Goal: Task Accomplishment & Management: Manage account settings

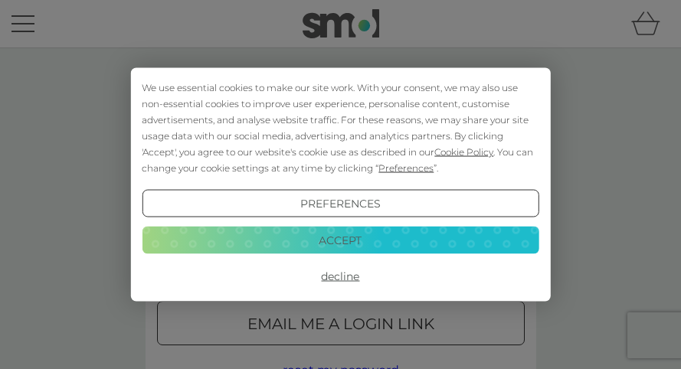
type input "[EMAIL_ADDRESS][DOMAIN_NAME]"
click at [282, 254] on button "Accept" at bounding box center [340, 240] width 397 height 28
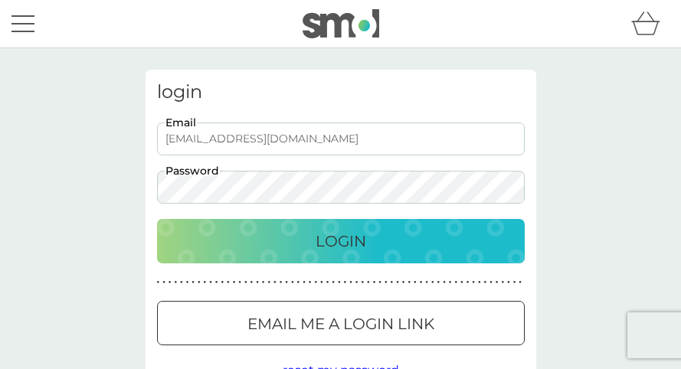
click at [296, 244] on div "Login" at bounding box center [340, 241] width 337 height 25
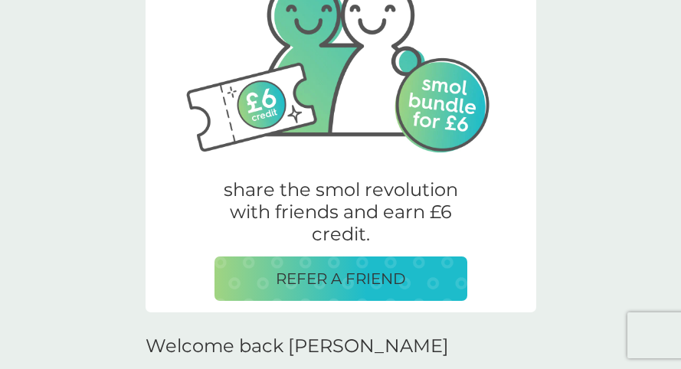
scroll to position [166, 0]
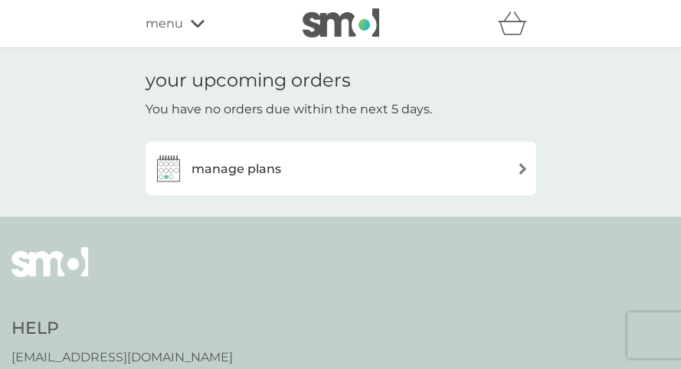
click at [508, 177] on div "manage plans" at bounding box center [340, 168] width 375 height 31
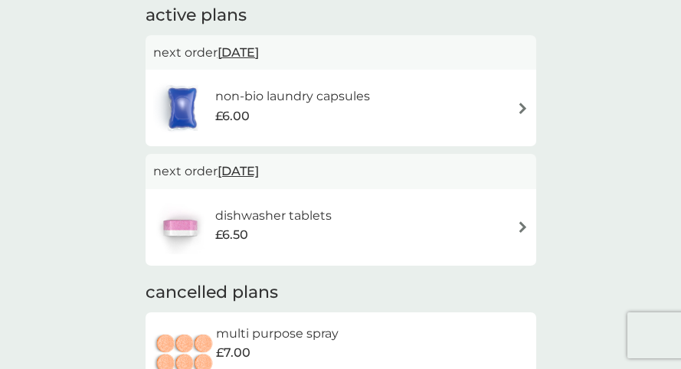
scroll to position [111, 0]
click at [515, 230] on div "dishwasher tablets £6.50" at bounding box center [340, 228] width 375 height 54
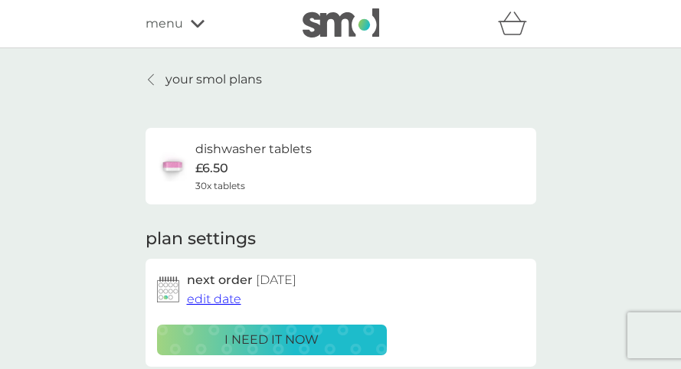
click at [223, 306] on span "edit date" at bounding box center [214, 299] width 54 height 15
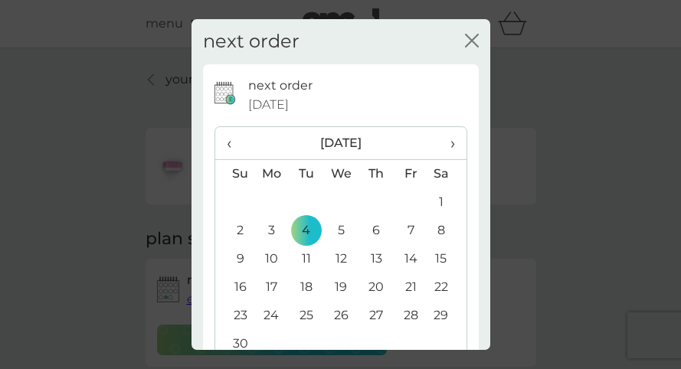
click at [444, 146] on th "›" at bounding box center [446, 143] width 38 height 33
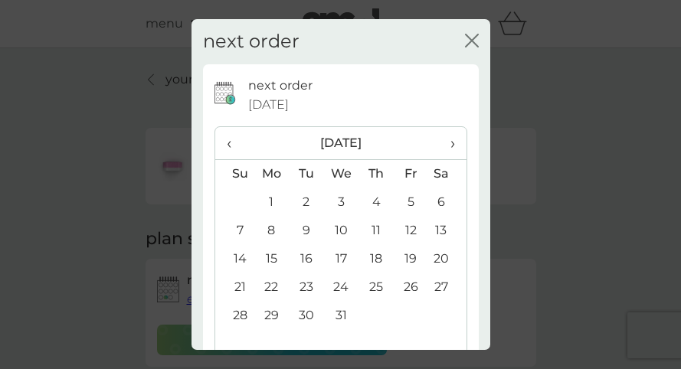
click at [270, 208] on td "1" at bounding box center [271, 202] width 35 height 28
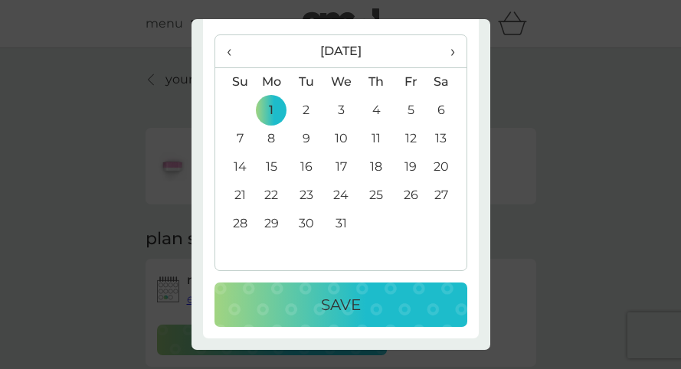
click at [380, 311] on div "Save" at bounding box center [341, 305] width 222 height 25
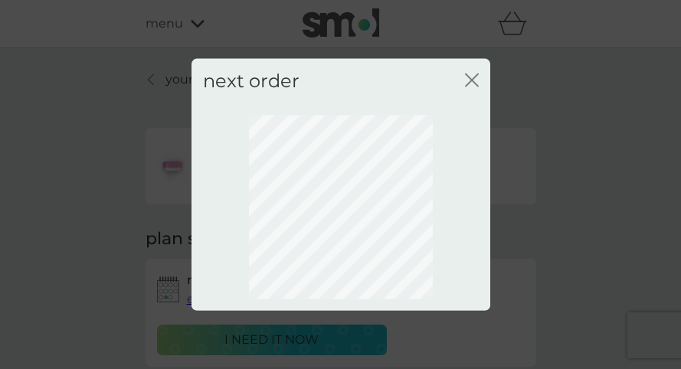
scroll to position [0, 0]
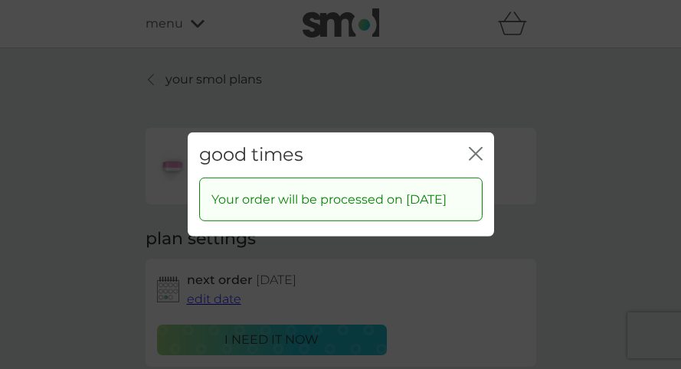
click at [478, 147] on icon "close" at bounding box center [476, 154] width 14 height 14
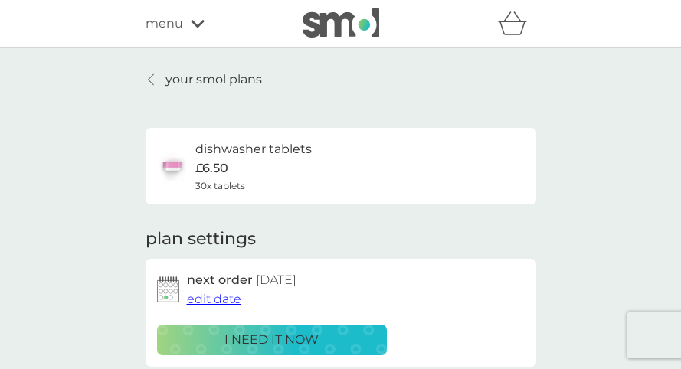
click at [150, 81] on icon at bounding box center [151, 80] width 6 height 12
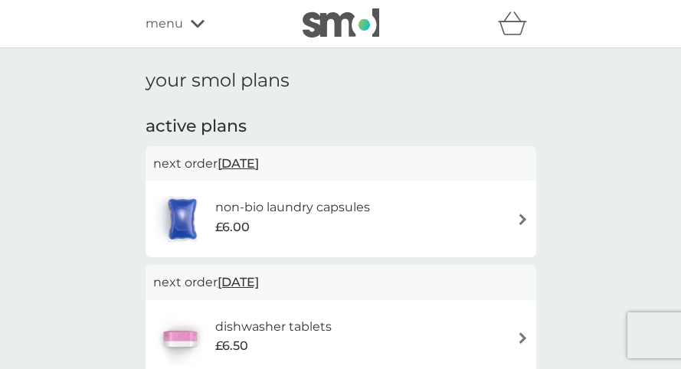
click at [521, 220] on img at bounding box center [522, 219] width 11 height 11
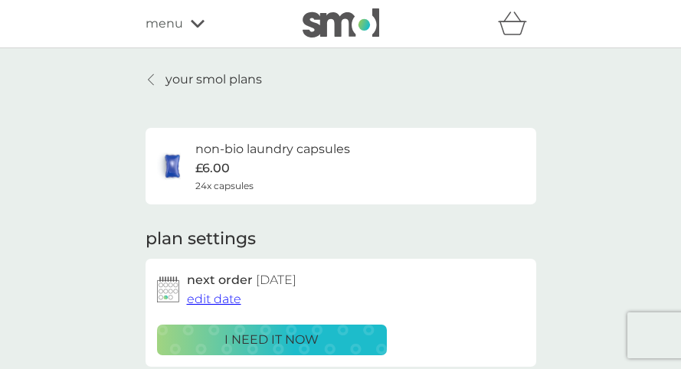
click at [235, 306] on span "edit date" at bounding box center [214, 299] width 54 height 15
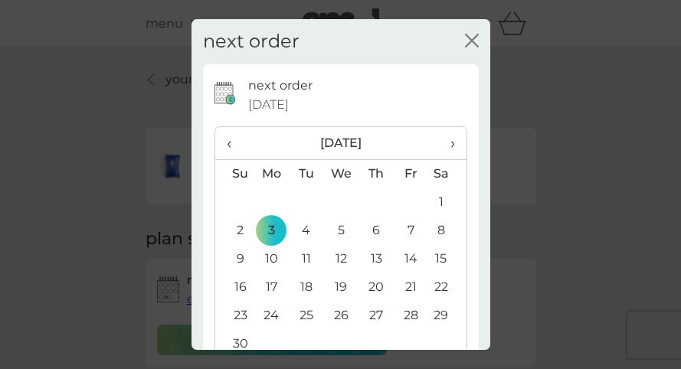
click at [440, 145] on span "›" at bounding box center [446, 143] width 15 height 32
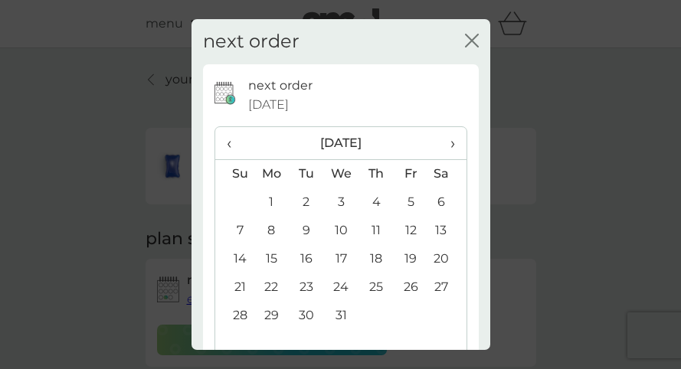
click at [335, 208] on td "3" at bounding box center [340, 202] width 35 height 28
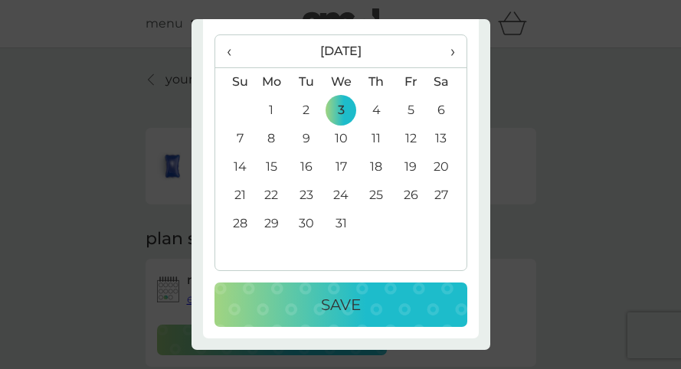
click at [368, 297] on div "Save" at bounding box center [341, 305] width 222 height 25
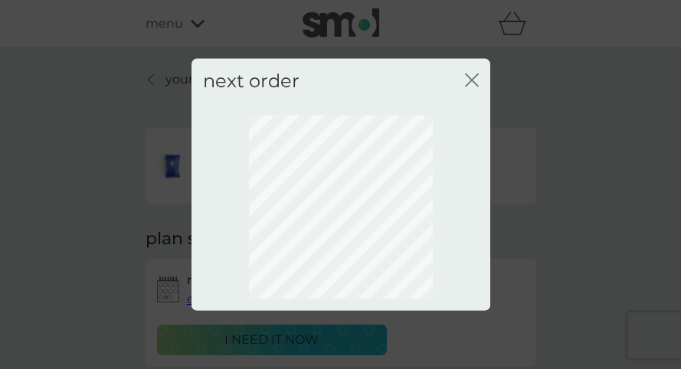
scroll to position [0, 0]
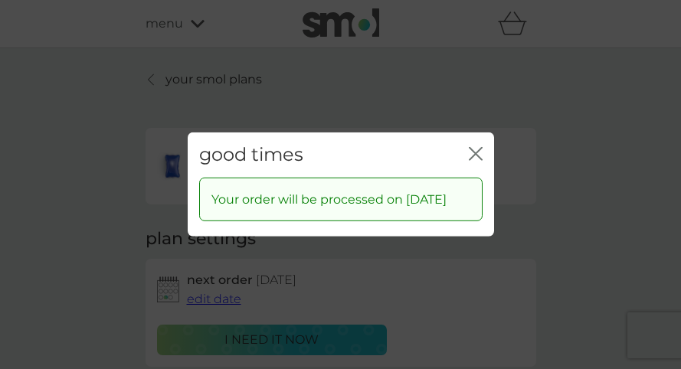
click at [474, 151] on button "close" at bounding box center [476, 155] width 14 height 16
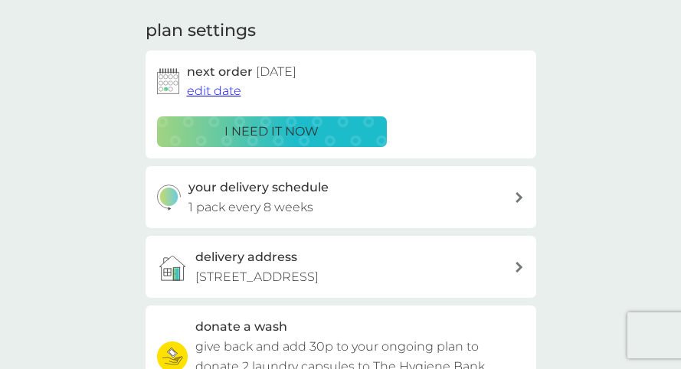
scroll to position [205, 0]
